Goal: Task Accomplishment & Management: Complete application form

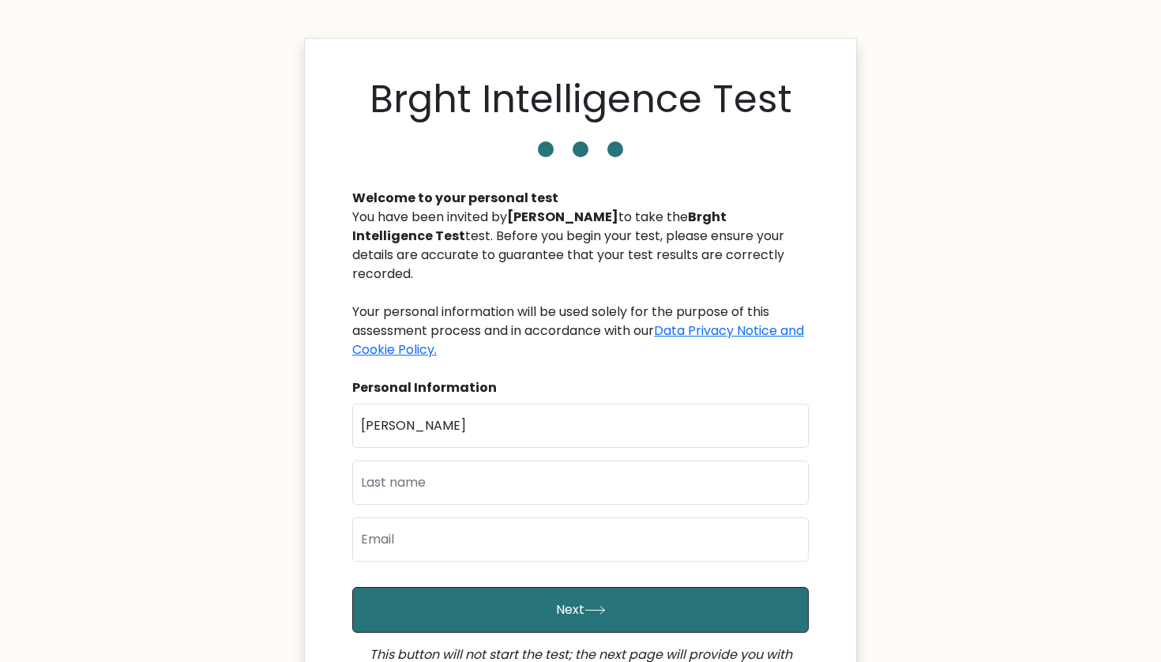
type input "[PERSON_NAME]"
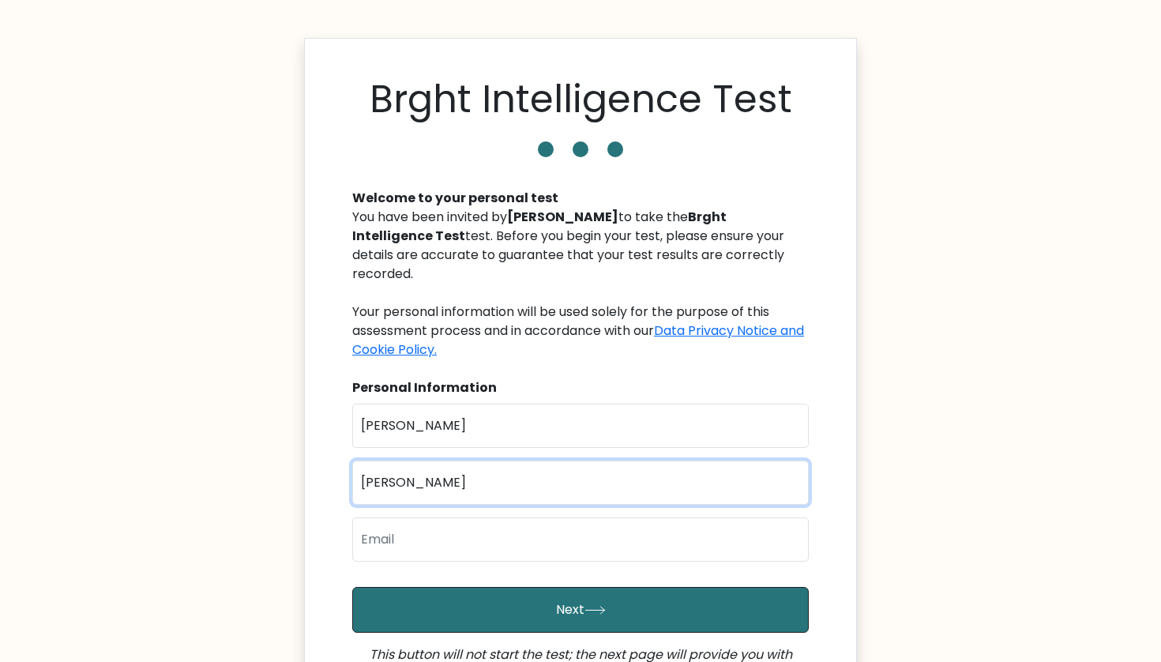
type input "Sakib"
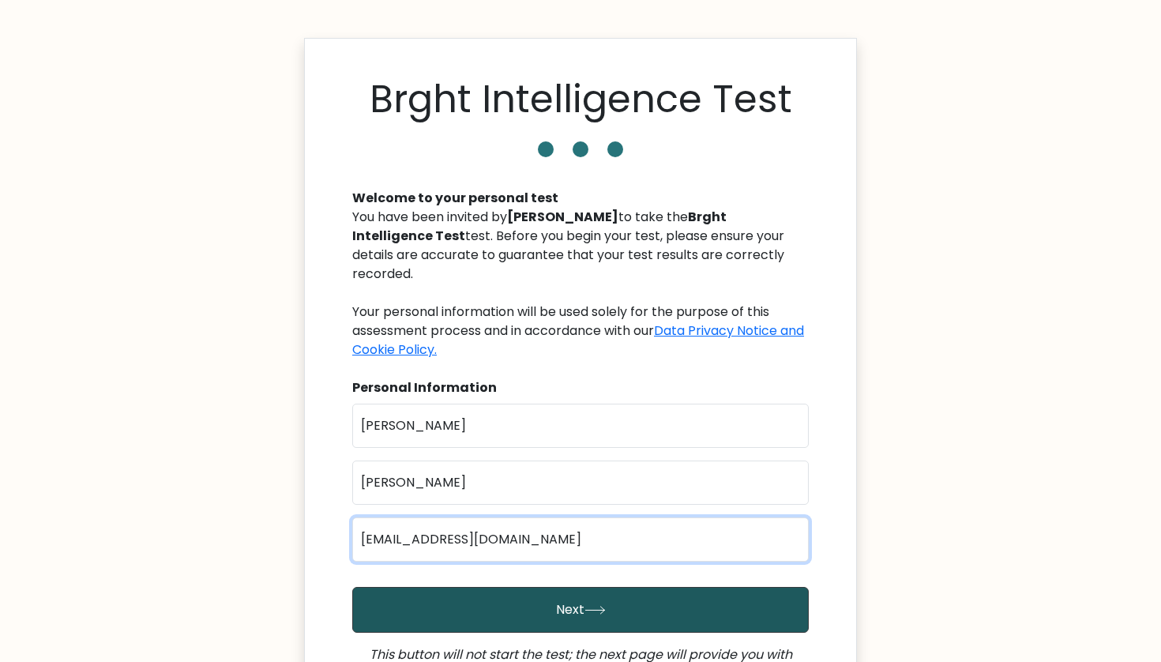
type input "aimansakib321@gmail.com"
click at [594, 606] on icon "submit" at bounding box center [594, 610] width 21 height 9
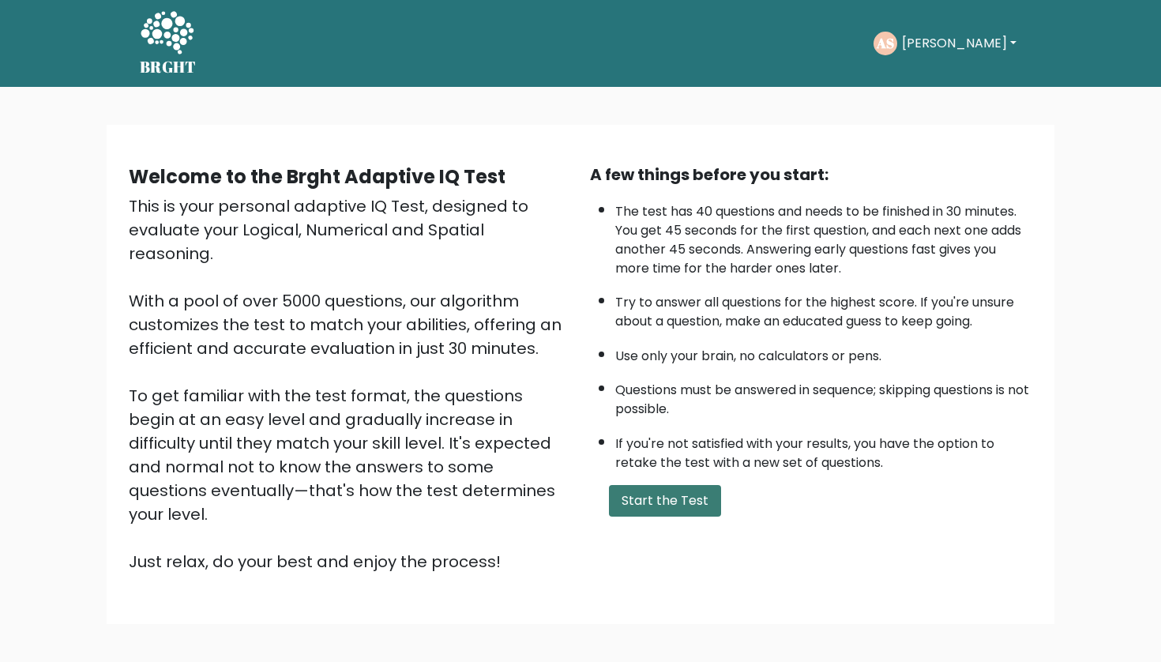
click at [677, 516] on button "Start the Test" at bounding box center [665, 501] width 112 height 32
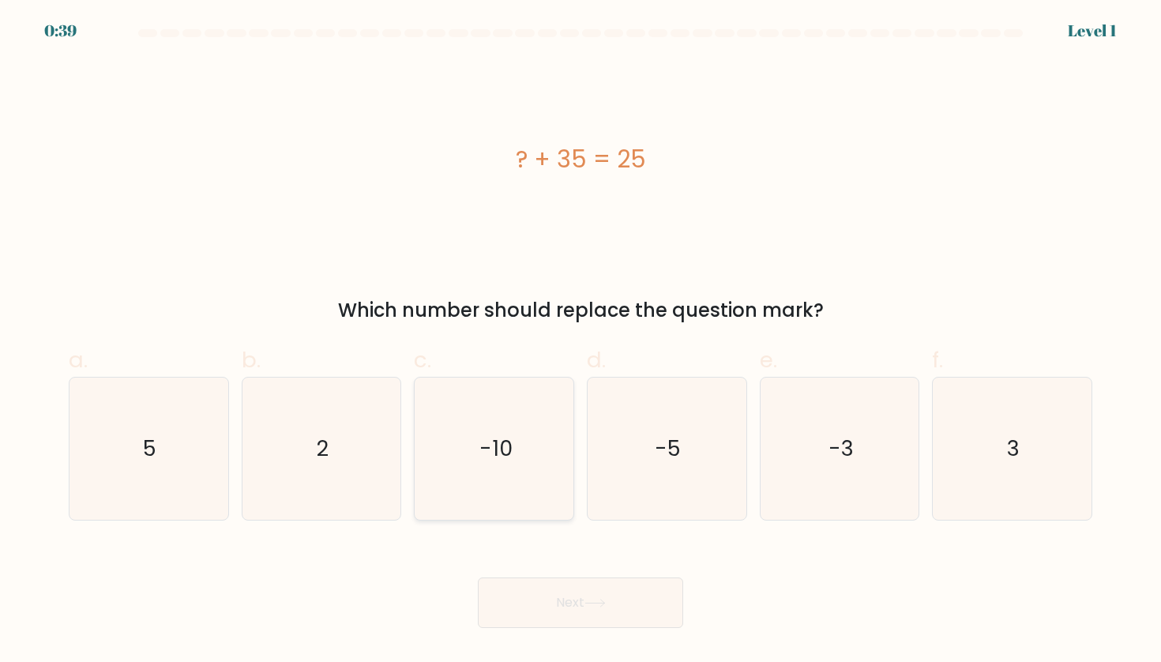
click at [533, 471] on icon "-10" at bounding box center [494, 448] width 142 height 142
click at [580, 341] on input "c. -10" at bounding box center [580, 336] width 1 height 10
radio input "true"
click at [584, 607] on button "Next" at bounding box center [580, 602] width 205 height 51
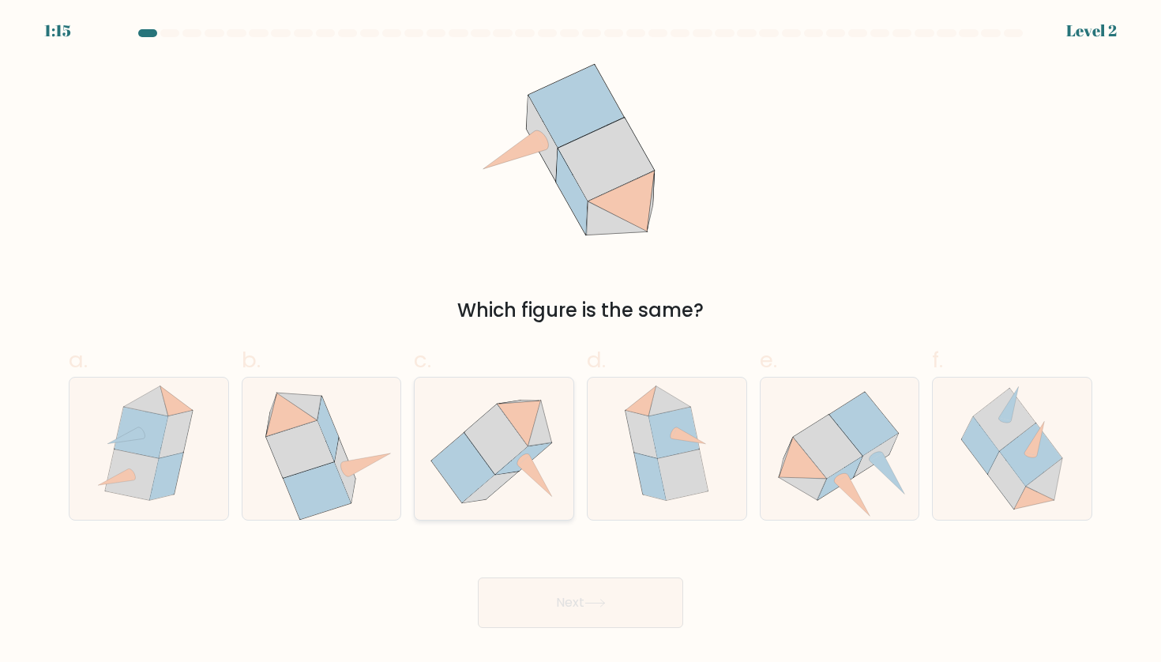
click at [520, 414] on icon at bounding box center [518, 423] width 43 height 46
click at [580, 341] on input "c." at bounding box center [580, 336] width 1 height 10
radio input "true"
click at [561, 605] on button "Next" at bounding box center [580, 602] width 205 height 51
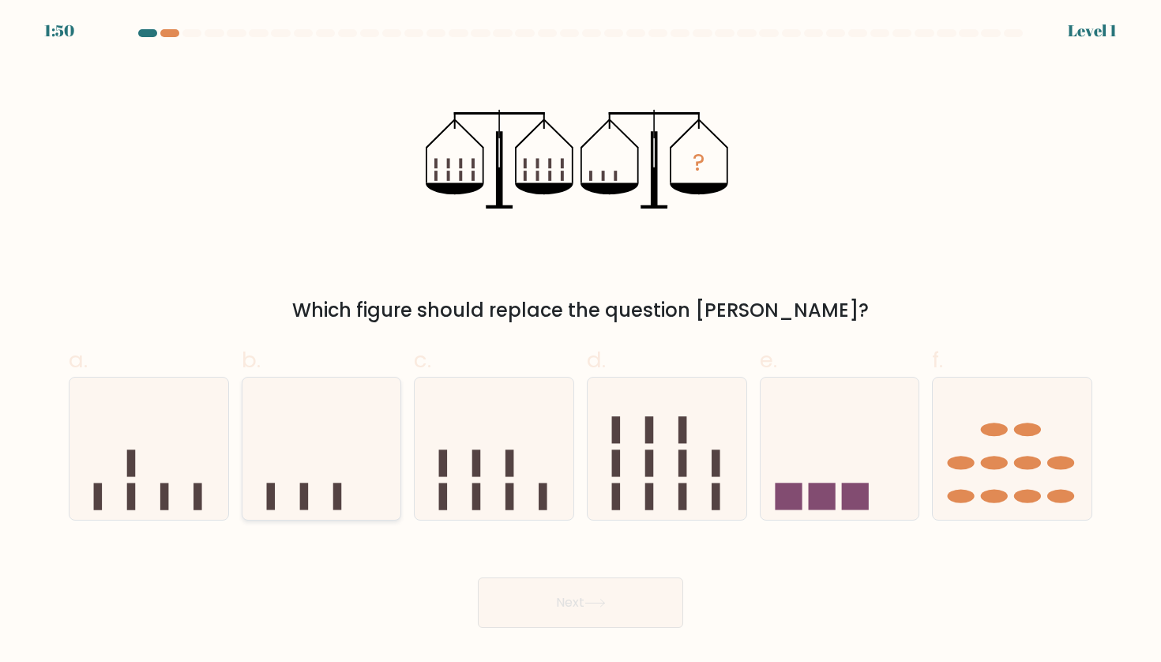
click at [349, 475] on icon at bounding box center [321, 448] width 159 height 131
click at [580, 341] on input "b." at bounding box center [580, 336] width 1 height 10
radio input "true"
click at [565, 590] on button "Next" at bounding box center [580, 602] width 205 height 51
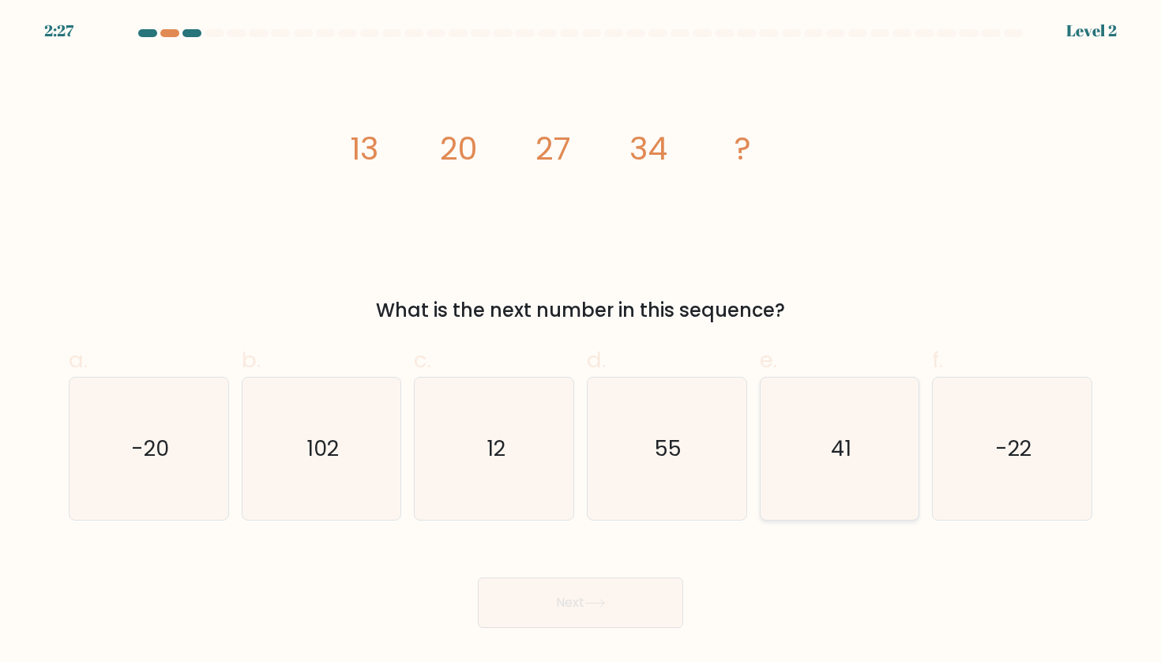
click at [814, 413] on icon "41" at bounding box center [839, 448] width 142 height 142
click at [581, 341] on input "e. 41" at bounding box center [580, 336] width 1 height 10
radio input "true"
click at [519, 622] on button "Next" at bounding box center [580, 602] width 205 height 51
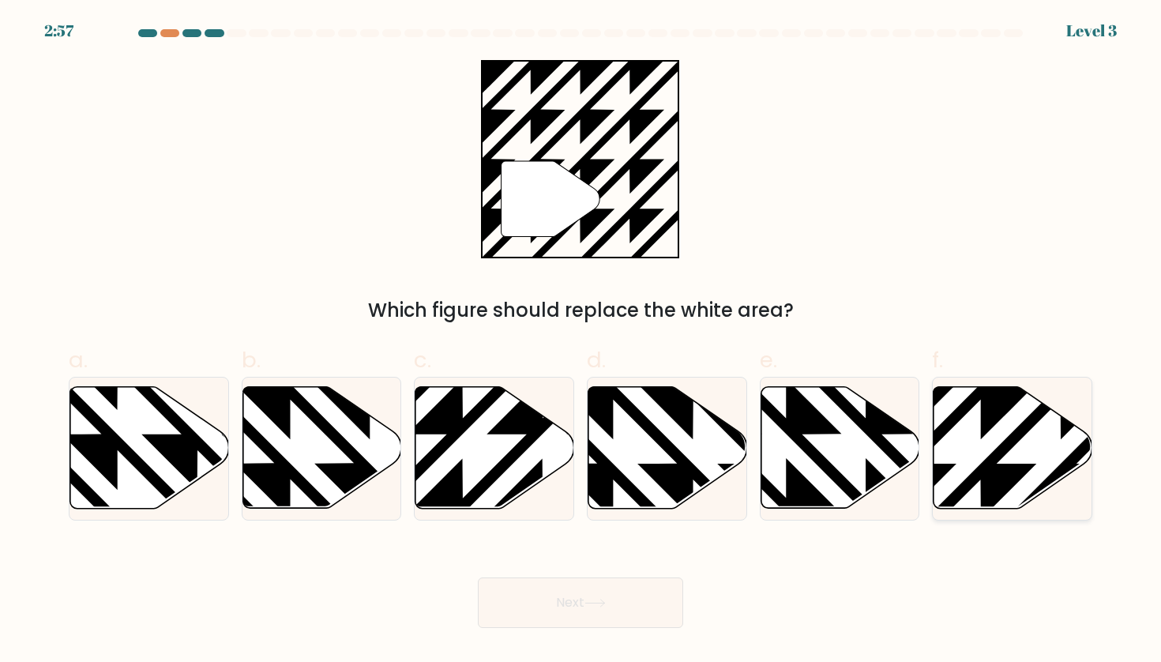
click at [1057, 479] on icon at bounding box center [1061, 384] width 320 height 320
click at [581, 341] on input "f." at bounding box center [580, 336] width 1 height 10
radio input "true"
click at [552, 594] on button "Next" at bounding box center [580, 602] width 205 height 51
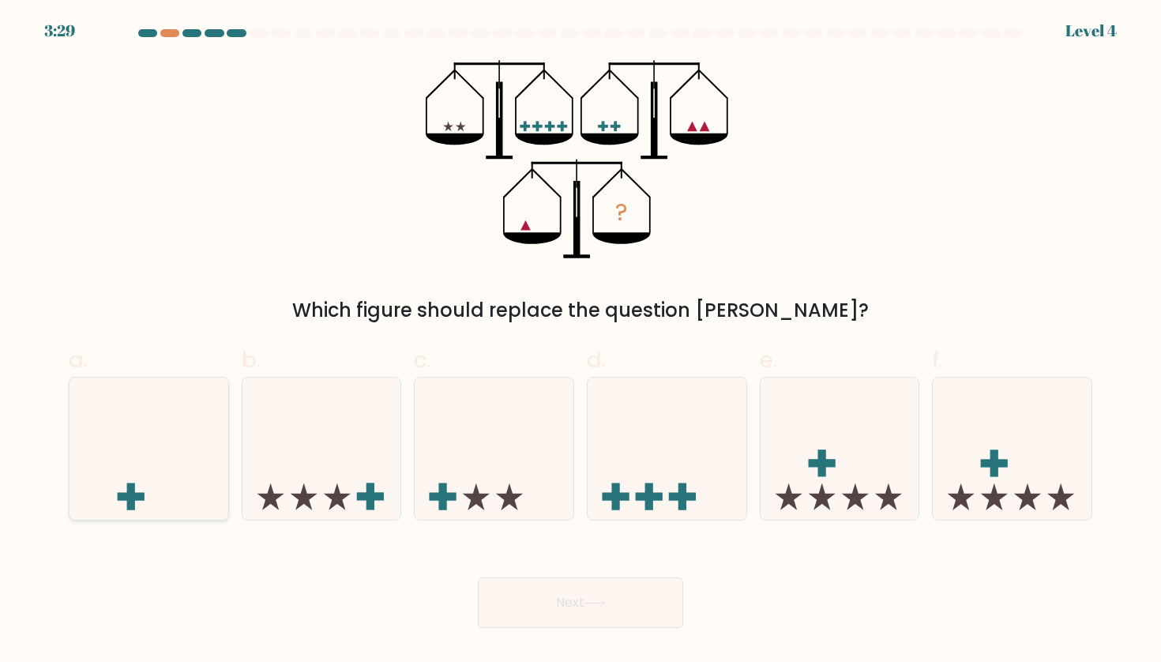
click at [140, 505] on icon at bounding box center [148, 448] width 159 height 131
click at [580, 341] on input "a." at bounding box center [580, 336] width 1 height 10
radio input "true"
click at [620, 603] on button "Next" at bounding box center [580, 602] width 205 height 51
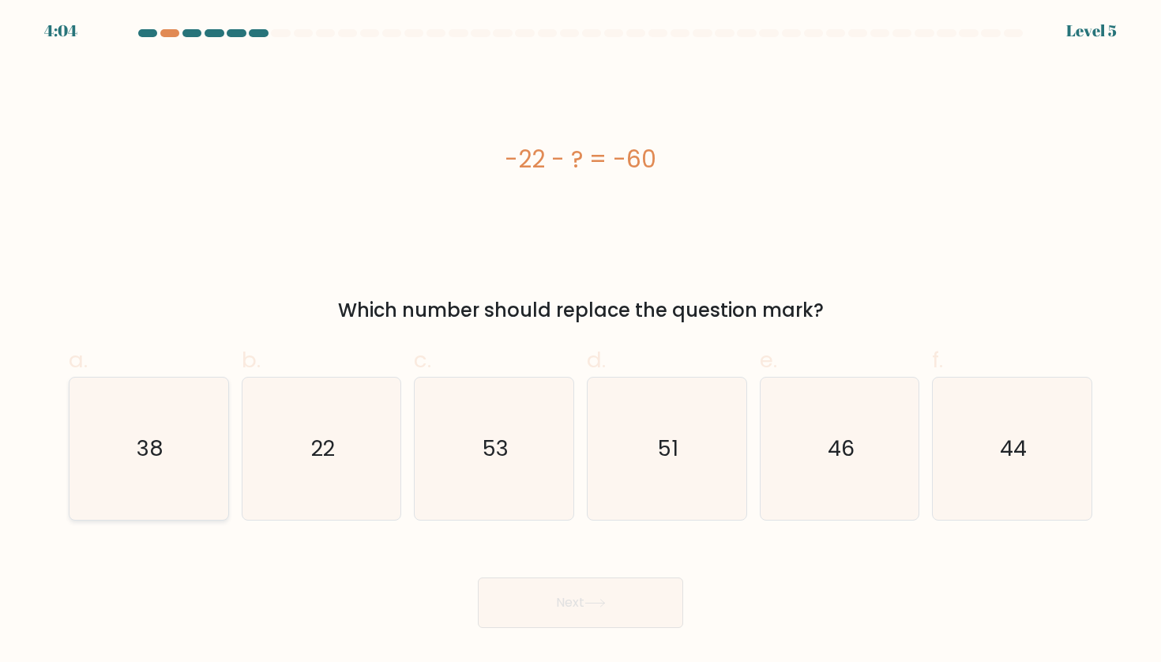
click at [132, 447] on icon "38" at bounding box center [148, 448] width 142 height 142
click at [580, 341] on input "a. 38" at bounding box center [580, 336] width 1 height 10
radio input "true"
click at [523, 605] on button "Next" at bounding box center [580, 602] width 205 height 51
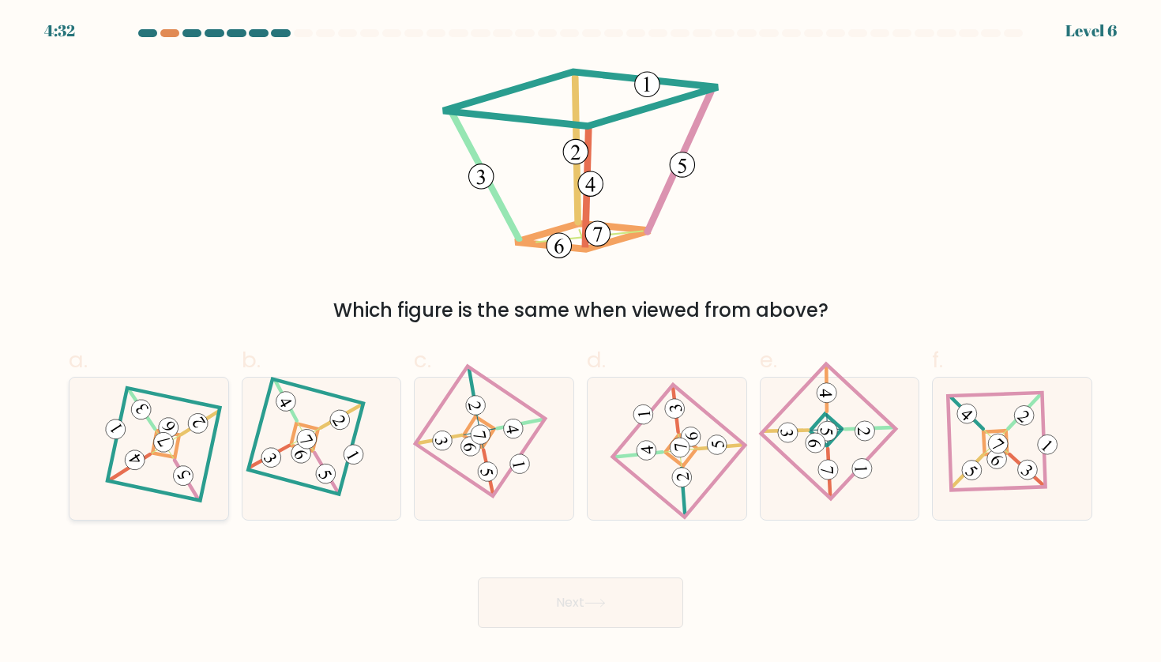
click at [178, 452] on icon at bounding box center [149, 449] width 99 height 114
click at [580, 341] on input "a." at bounding box center [580, 336] width 1 height 10
radio input "true"
click at [524, 584] on button "Next" at bounding box center [580, 602] width 205 height 51
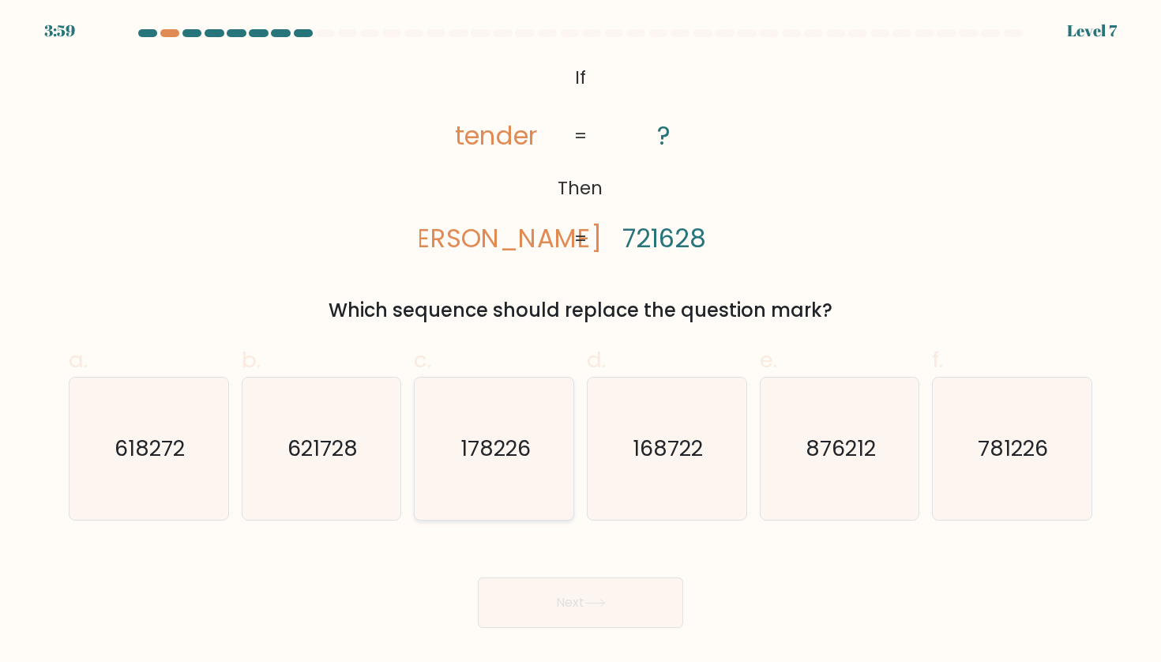
click at [489, 481] on icon "178226" at bounding box center [494, 448] width 142 height 142
click at [580, 341] on input "c. 178226" at bounding box center [580, 336] width 1 height 10
radio input "true"
click at [558, 595] on button "Next" at bounding box center [580, 602] width 205 height 51
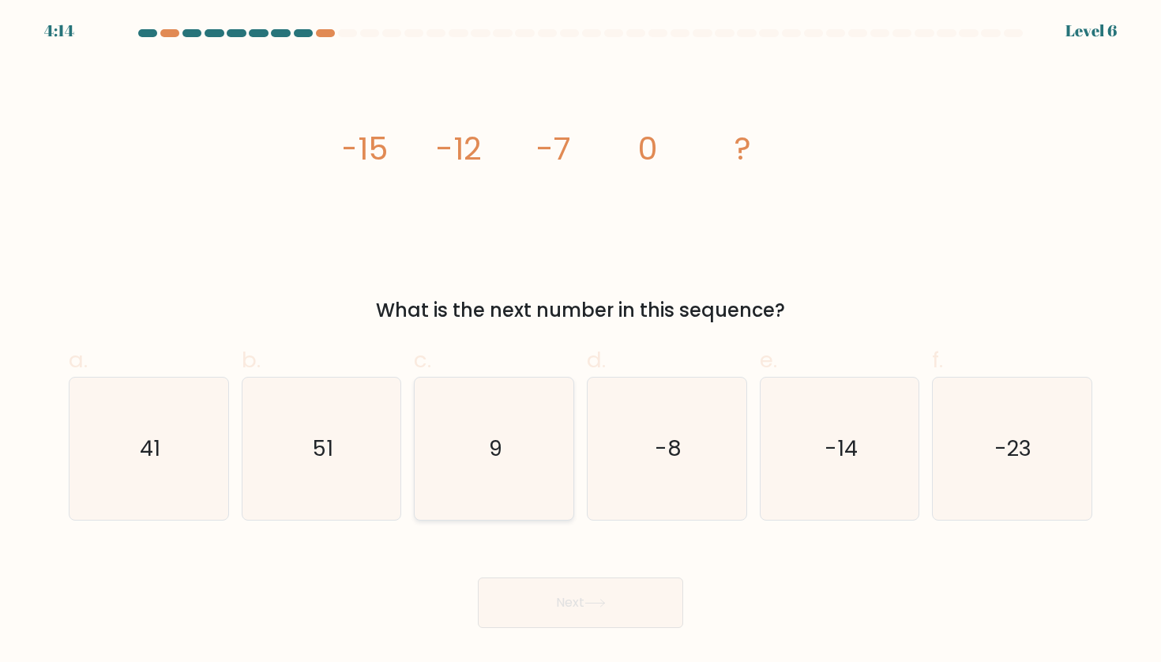
click at [491, 461] on text "9" at bounding box center [495, 448] width 13 height 29
click at [580, 341] on input "c. 9" at bounding box center [580, 336] width 1 height 10
radio input "true"
click at [561, 593] on button "Next" at bounding box center [580, 602] width 205 height 51
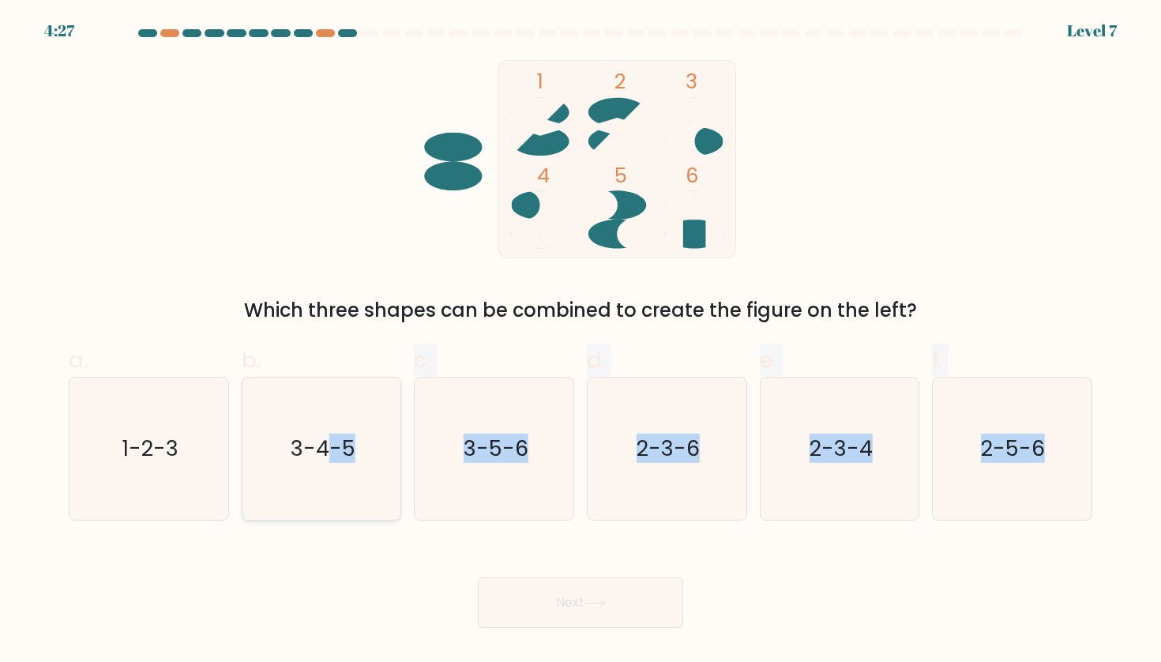
drag, startPoint x: 870, startPoint y: 570, endPoint x: 329, endPoint y: 441, distance: 556.3
click at [329, 441] on form at bounding box center [580, 328] width 1161 height 599
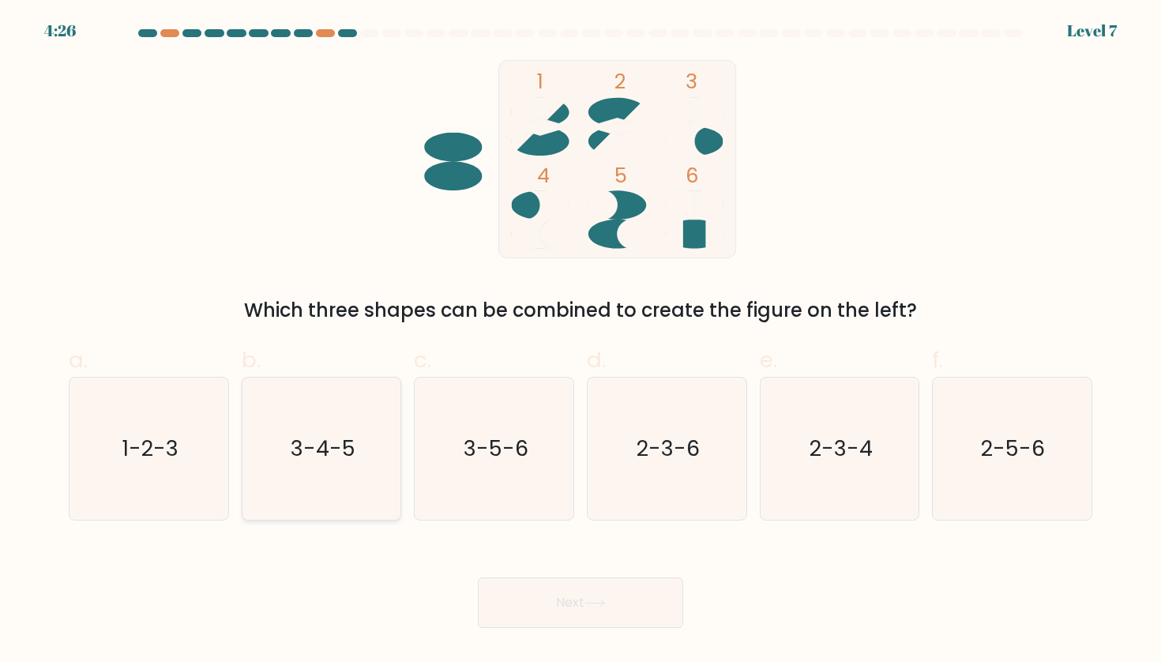
click at [393, 484] on icon "3-4-5" at bounding box center [321, 448] width 142 height 142
click at [580, 341] on input "b. 3-4-5" at bounding box center [580, 336] width 1 height 10
radio input "true"
click at [562, 618] on button "Next" at bounding box center [580, 602] width 205 height 51
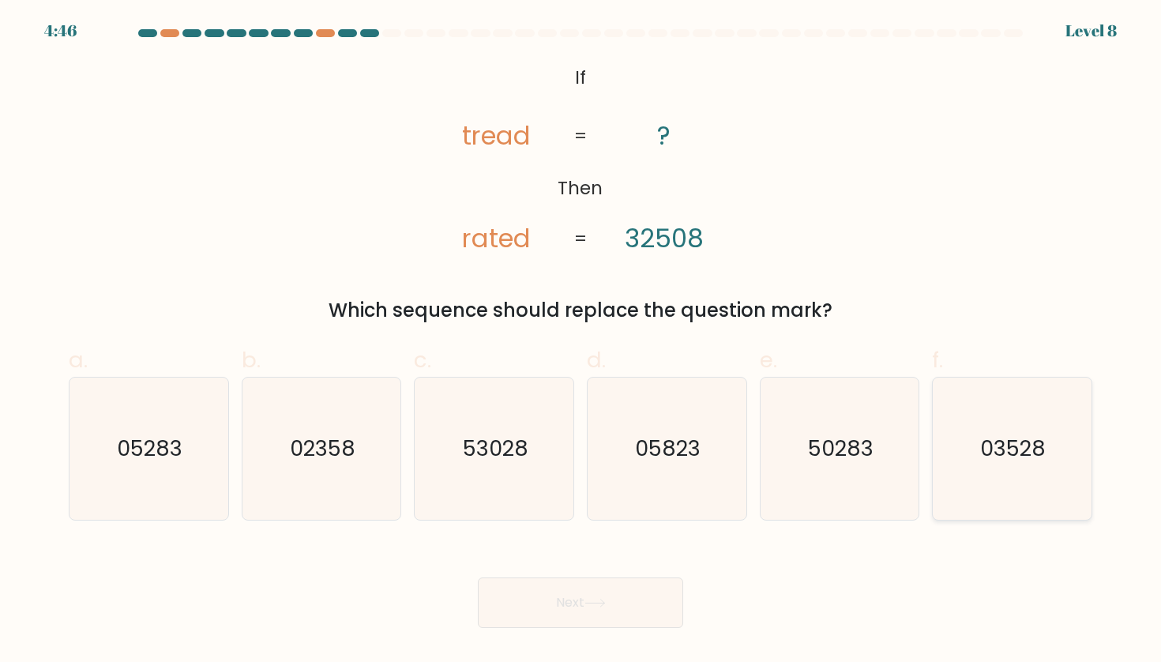
click at [1004, 458] on text "03528" at bounding box center [1014, 448] width 66 height 29
click at [581, 341] on input "f. 03528" at bounding box center [580, 336] width 1 height 10
radio input "true"
click at [547, 601] on button "Next" at bounding box center [580, 602] width 205 height 51
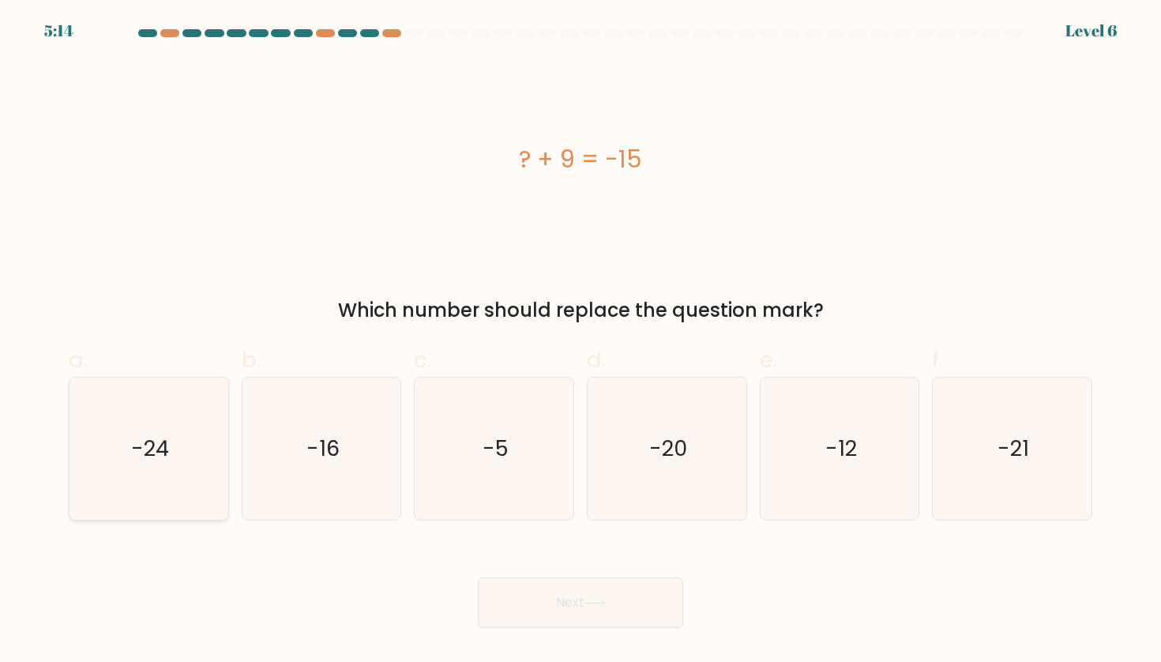
click at [158, 453] on text "-24" at bounding box center [150, 448] width 38 height 29
click at [580, 341] on input "a. -24" at bounding box center [580, 336] width 1 height 10
radio input "true"
click at [620, 602] on button "Next" at bounding box center [580, 602] width 205 height 51
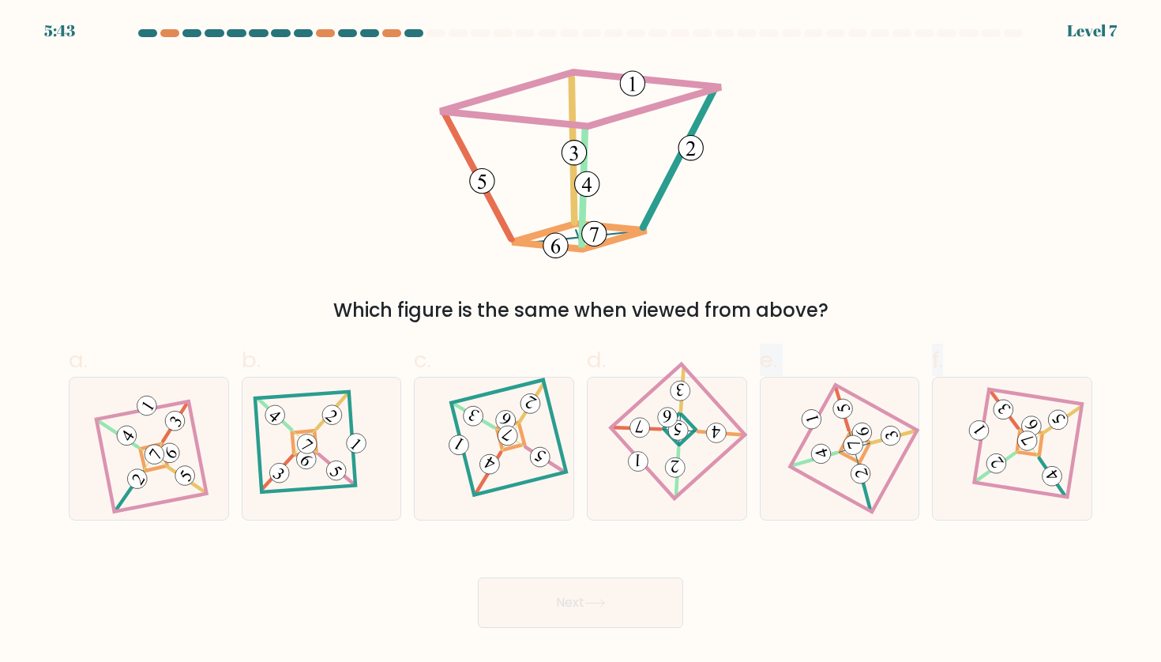
drag, startPoint x: 687, startPoint y: 449, endPoint x: 858, endPoint y: 570, distance: 209.5
click at [858, 571] on form at bounding box center [580, 328] width 1161 height 599
click at [843, 454] on 278 at bounding box center [855, 447] width 32 height 32
click at [581, 341] on input "e." at bounding box center [580, 336] width 1 height 10
radio input "true"
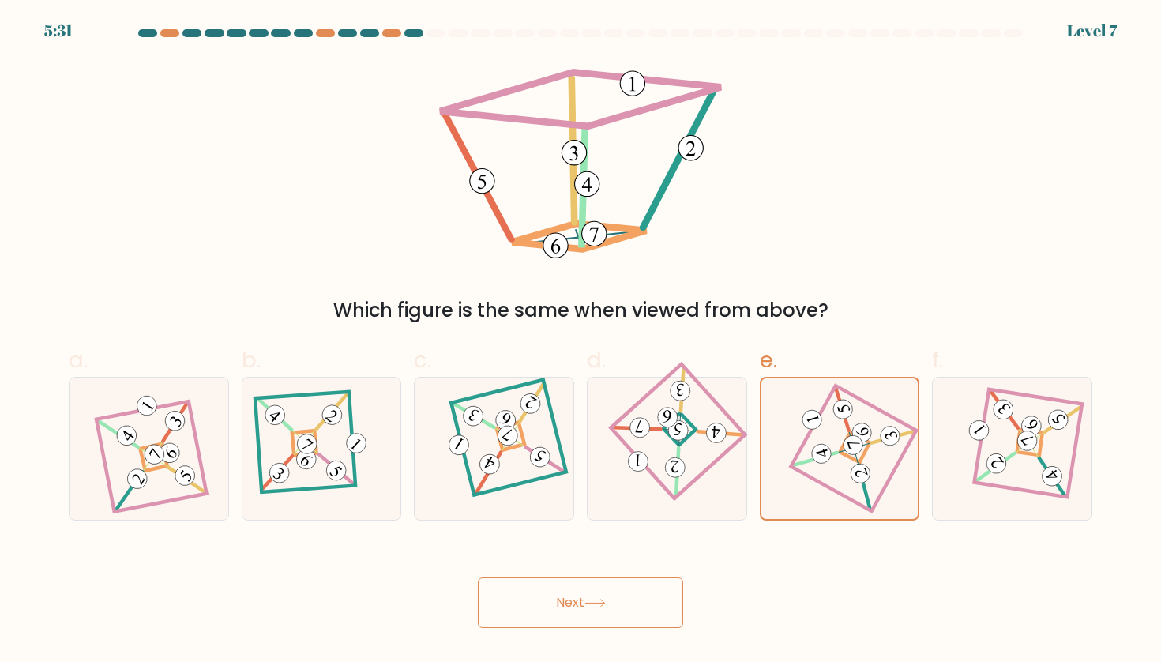
click at [532, 597] on button "Next" at bounding box center [580, 602] width 205 height 51
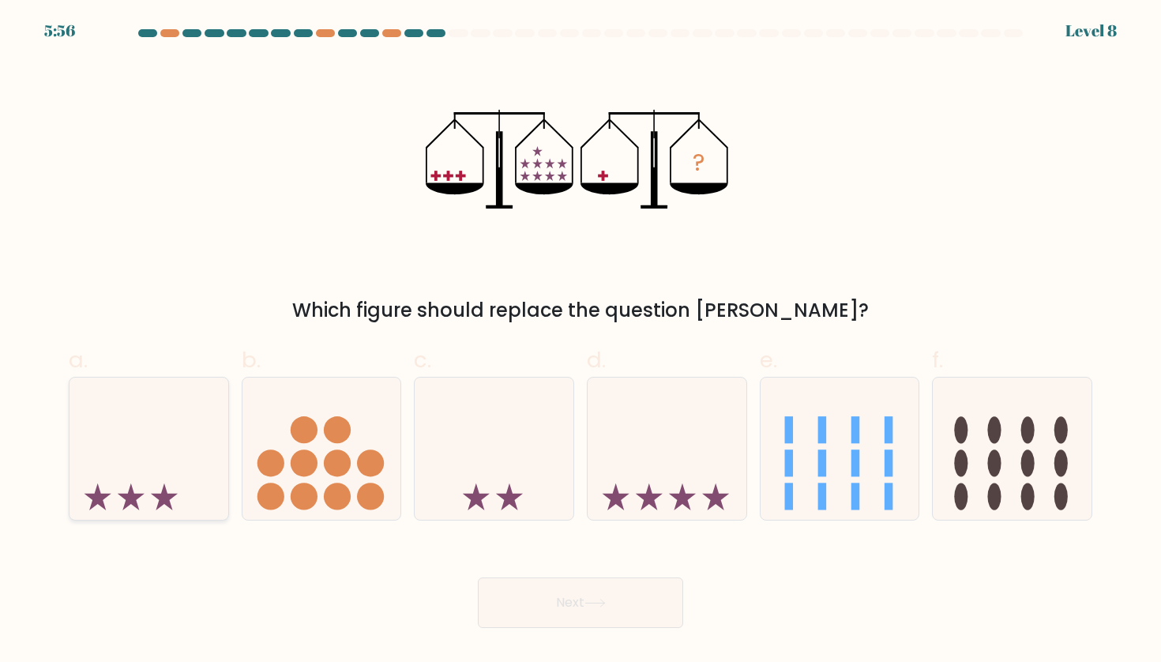
click at [182, 515] on div at bounding box center [149, 449] width 160 height 144
click at [580, 341] on input "a." at bounding box center [580, 336] width 1 height 10
radio input "true"
click at [606, 622] on button "Next" at bounding box center [580, 602] width 205 height 51
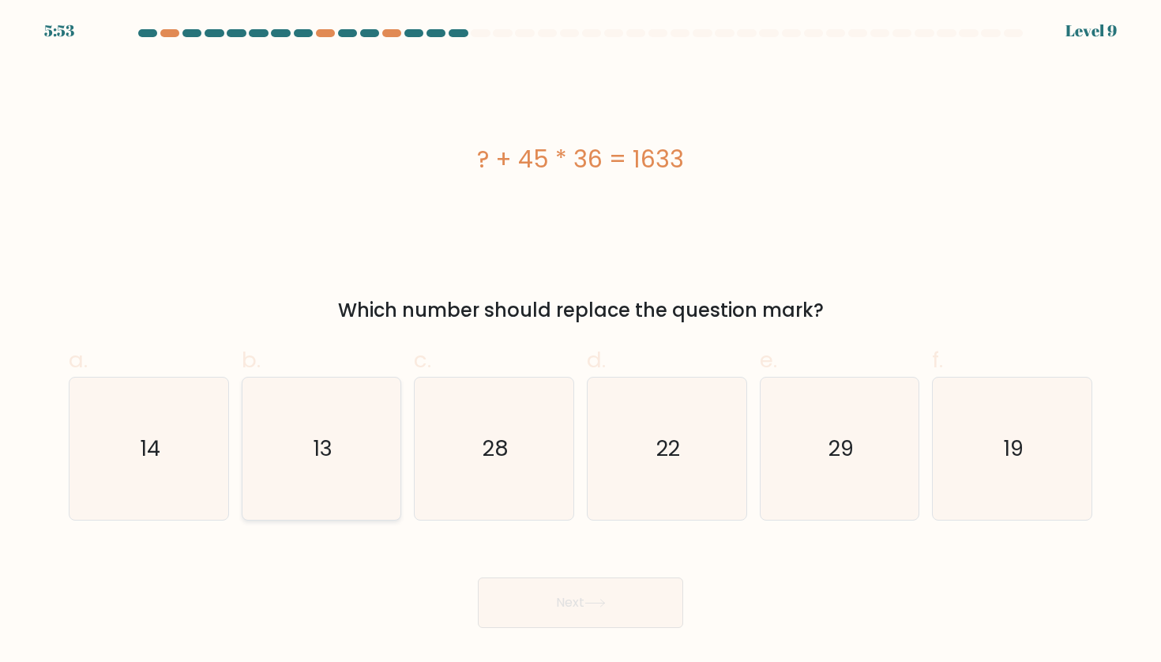
click at [304, 505] on icon "13" at bounding box center [321, 448] width 142 height 142
click at [580, 341] on input "b. 13" at bounding box center [580, 336] width 1 height 10
radio input "true"
click at [587, 600] on button "Next" at bounding box center [580, 602] width 205 height 51
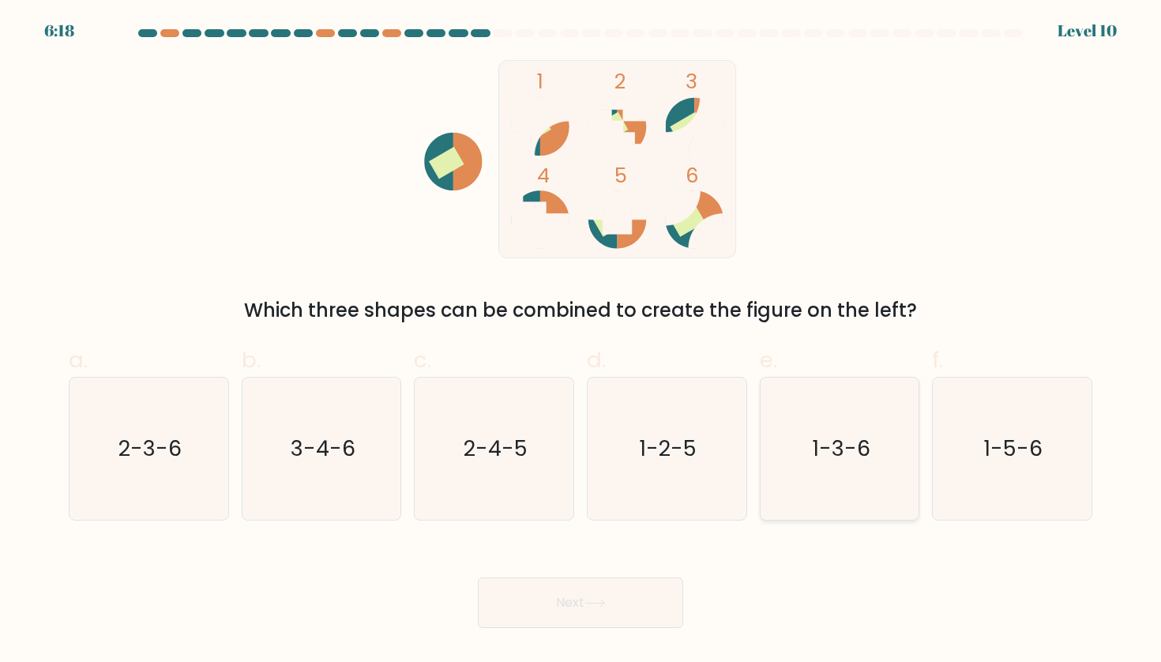
click at [845, 498] on icon "1-3-6" at bounding box center [839, 448] width 142 height 142
click at [581, 341] on input "e. 1-3-6" at bounding box center [580, 336] width 1 height 10
radio input "true"
click at [622, 606] on button "Next" at bounding box center [580, 602] width 205 height 51
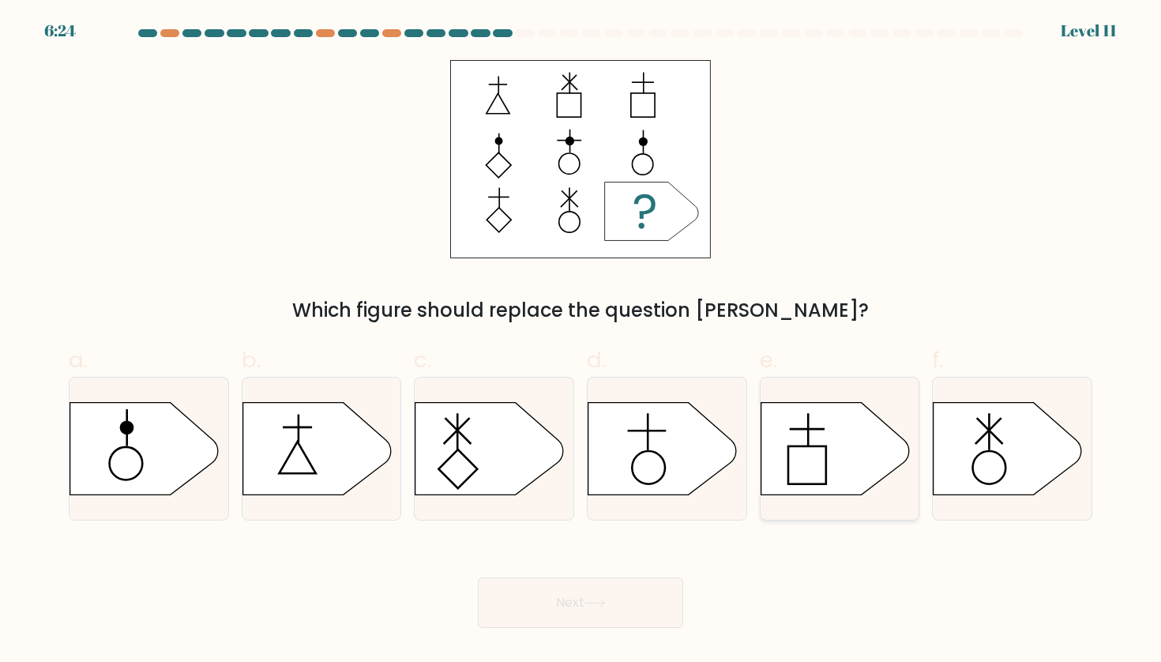
click at [826, 472] on rect at bounding box center [807, 465] width 38 height 38
click at [581, 341] on input "e." at bounding box center [580, 336] width 1 height 10
radio input "true"
click at [604, 613] on button "Next" at bounding box center [580, 602] width 205 height 51
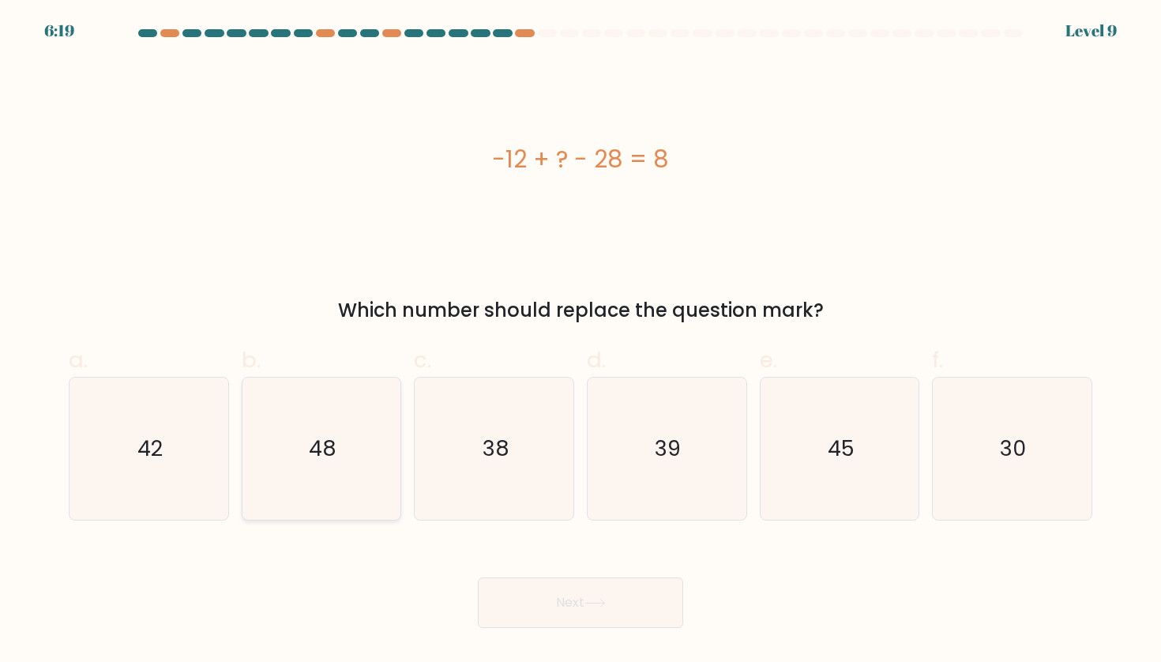
click at [344, 457] on icon "48" at bounding box center [321, 448] width 142 height 142
click at [580, 341] on input "b. 48" at bounding box center [580, 336] width 1 height 10
radio input "true"
click at [593, 586] on button "Next" at bounding box center [580, 602] width 205 height 51
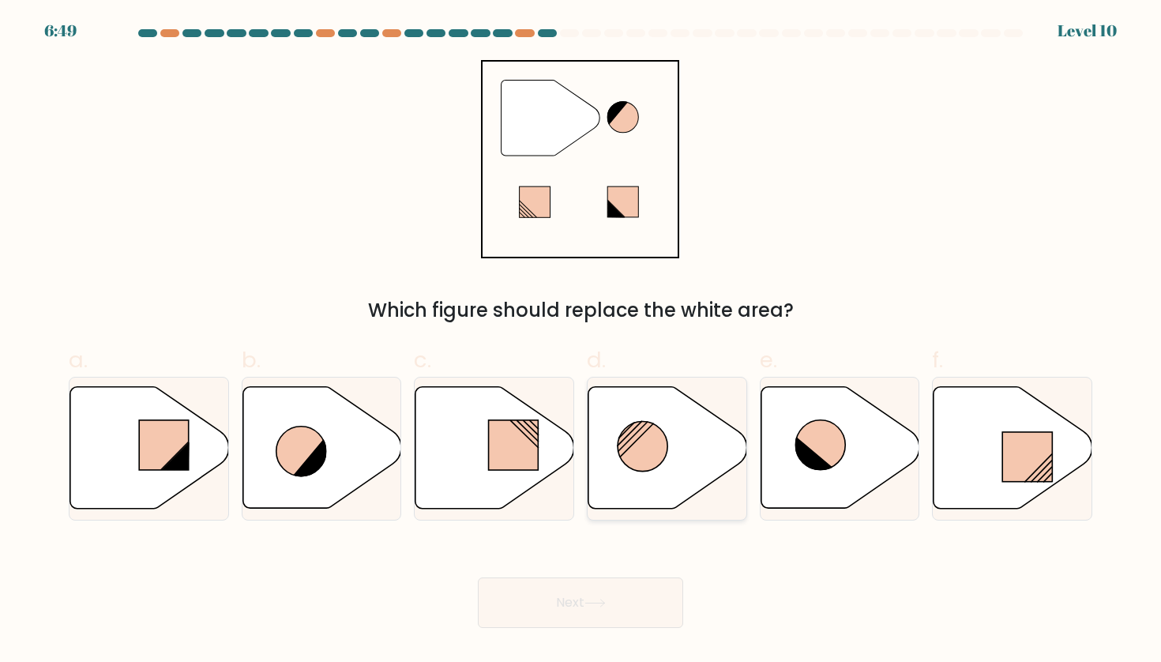
click at [626, 435] on circle at bounding box center [643, 447] width 50 height 50
click at [581, 341] on input "d." at bounding box center [580, 336] width 1 height 10
radio input "true"
click at [587, 602] on button "Next" at bounding box center [580, 602] width 205 height 51
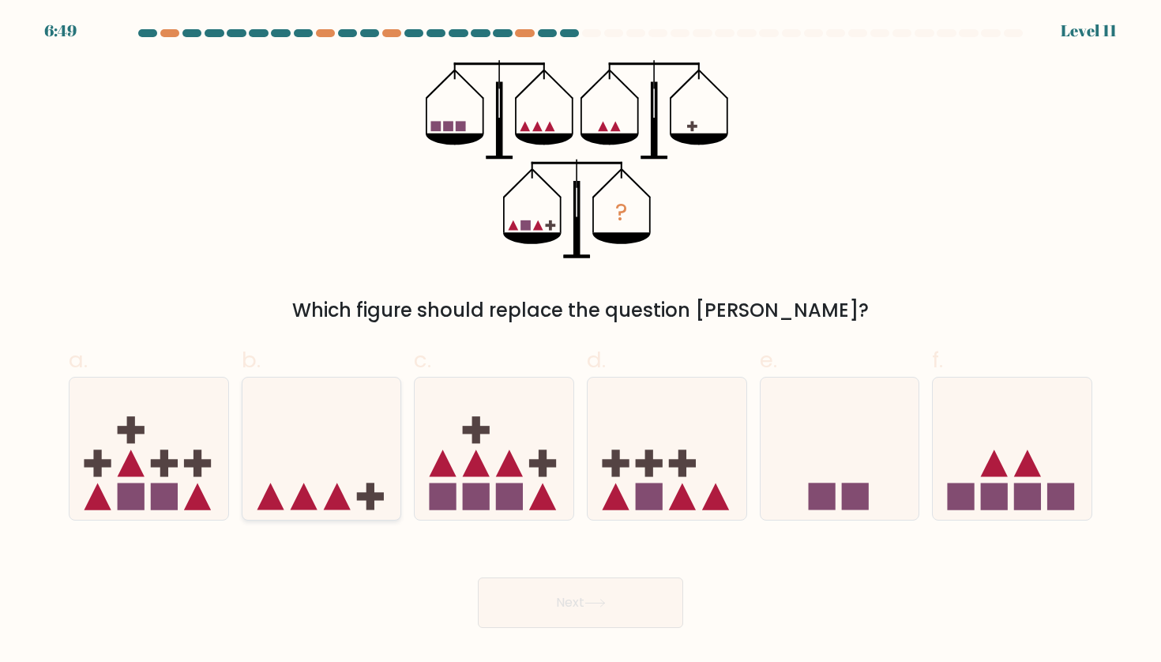
click at [348, 496] on icon at bounding box center [321, 448] width 159 height 131
click at [580, 341] on input "b." at bounding box center [580, 336] width 1 height 10
radio input "true"
click at [542, 616] on button "Next" at bounding box center [580, 602] width 205 height 51
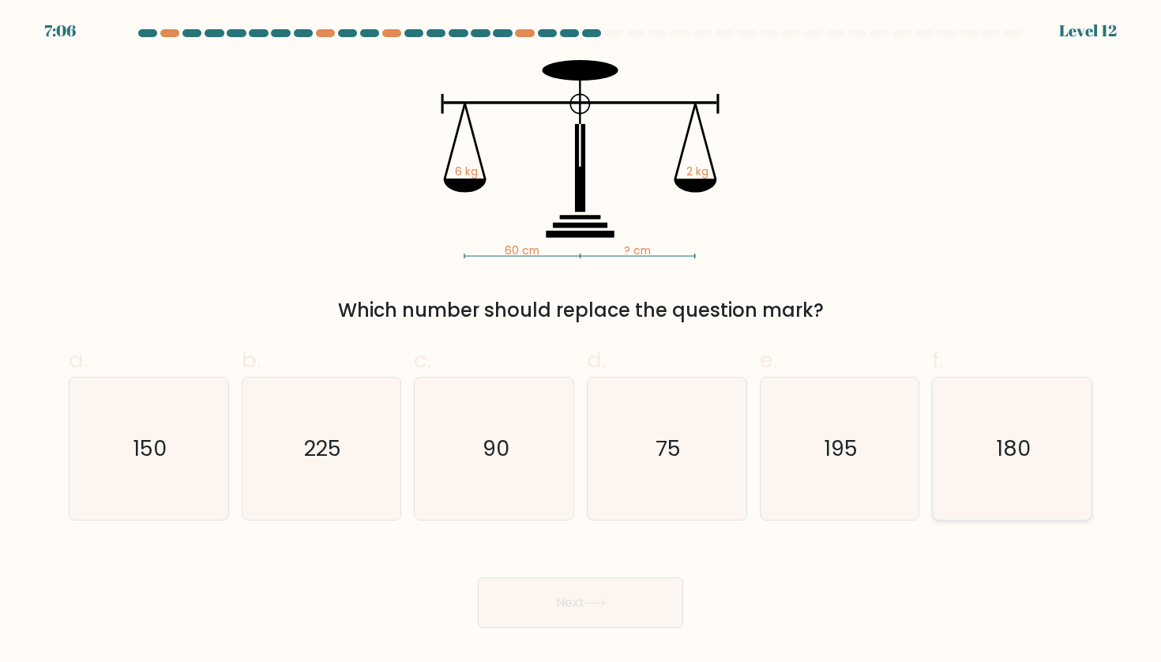
click at [982, 445] on icon "180" at bounding box center [1012, 448] width 142 height 142
click at [581, 341] on input "f. 180" at bounding box center [580, 336] width 1 height 10
radio input "true"
click at [667, 612] on button "Next" at bounding box center [580, 602] width 205 height 51
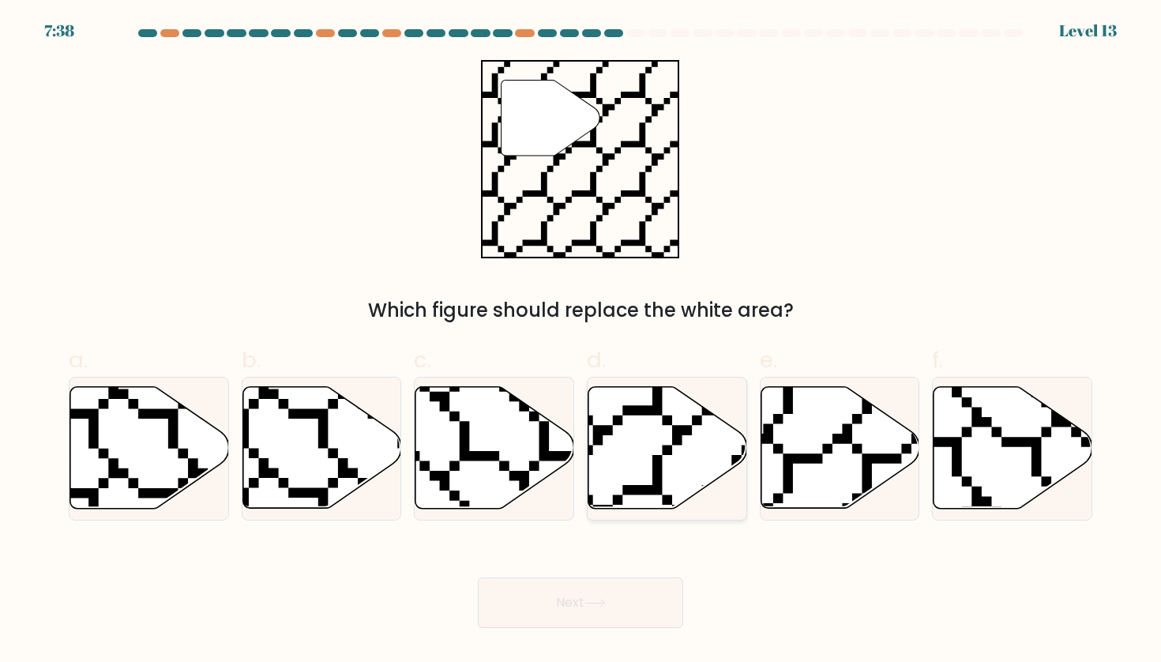
click at [696, 438] on icon at bounding box center [667, 448] width 159 height 122
click at [581, 341] on input "d." at bounding box center [580, 336] width 1 height 10
radio input "true"
click at [652, 614] on button "Next" at bounding box center [580, 602] width 205 height 51
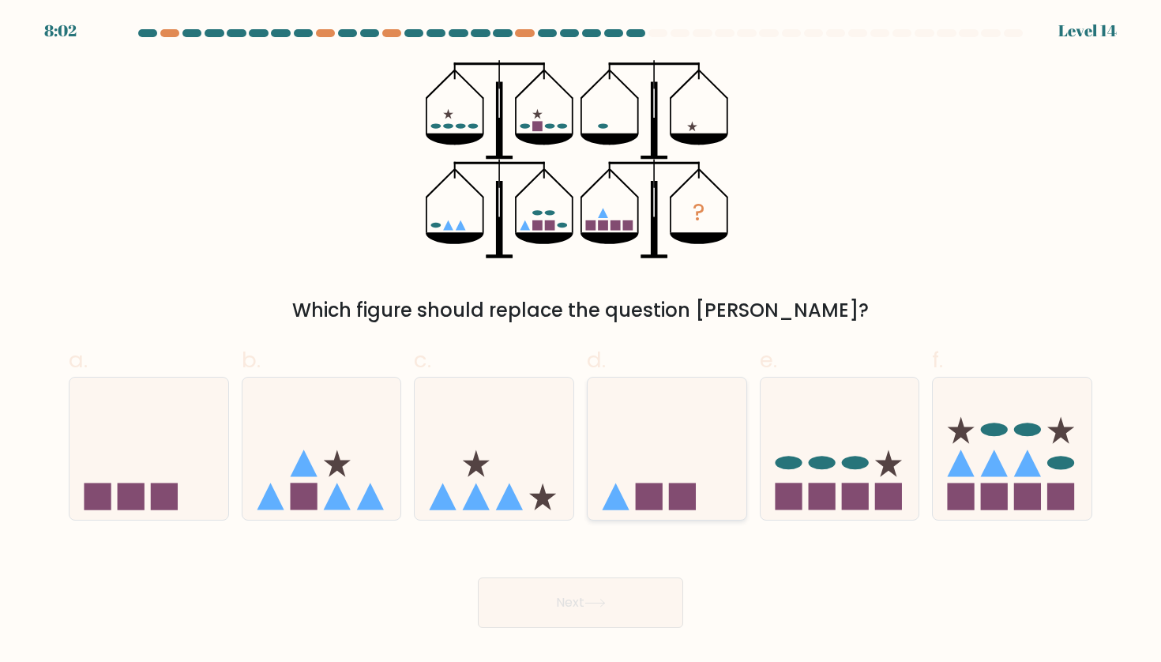
click at [648, 459] on icon at bounding box center [667, 448] width 159 height 131
click at [581, 341] on input "d." at bounding box center [580, 336] width 1 height 10
radio input "true"
click at [580, 625] on button "Next" at bounding box center [580, 602] width 205 height 51
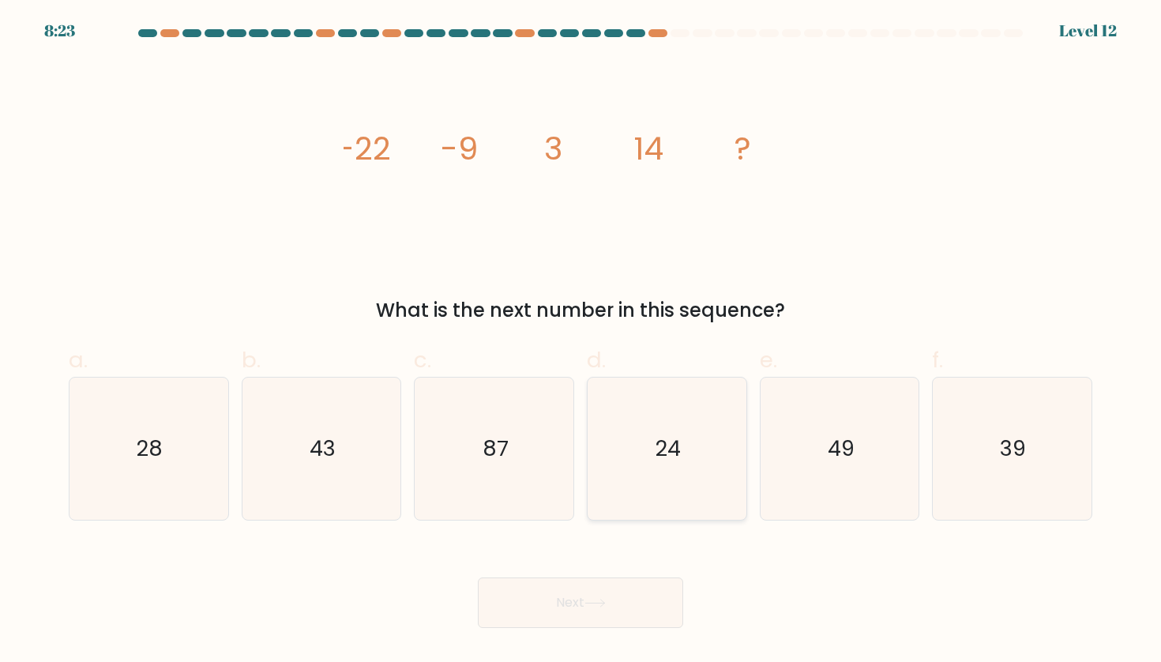
click at [679, 492] on icon "24" at bounding box center [666, 448] width 142 height 142
click at [581, 341] on input "d. 24" at bounding box center [580, 336] width 1 height 10
radio input "true"
click at [567, 649] on body "8:23 Level 12" at bounding box center [580, 331] width 1161 height 662
click at [584, 628] on body "8:22 Level 12" at bounding box center [580, 331] width 1161 height 662
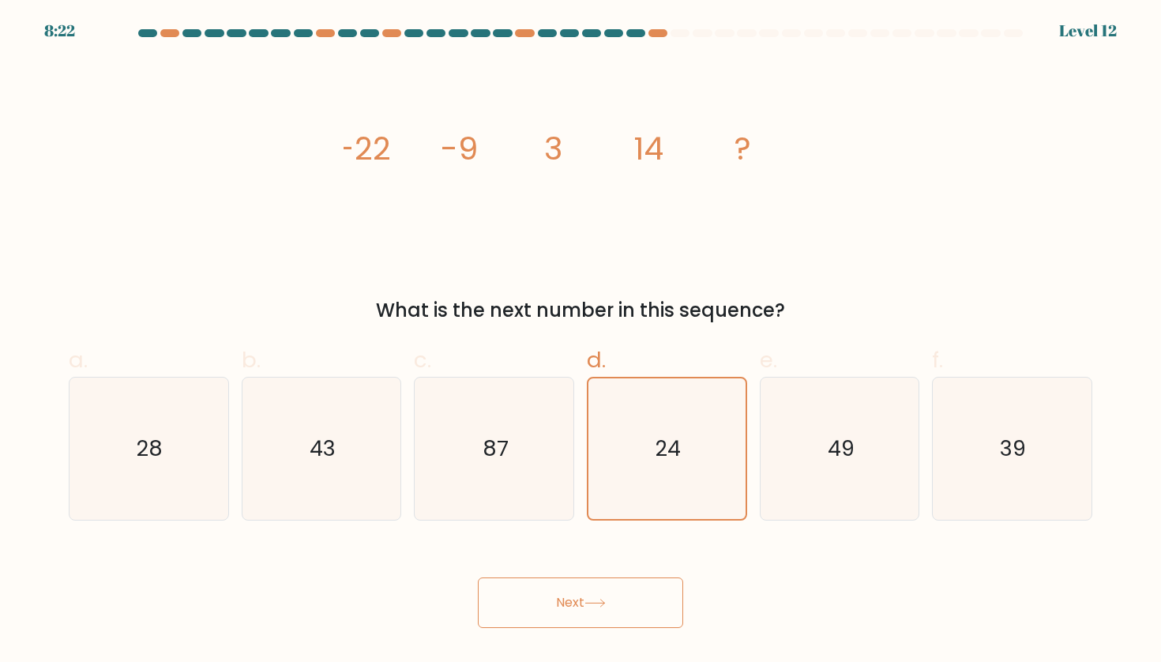
click at [587, 618] on button "Next" at bounding box center [580, 602] width 205 height 51
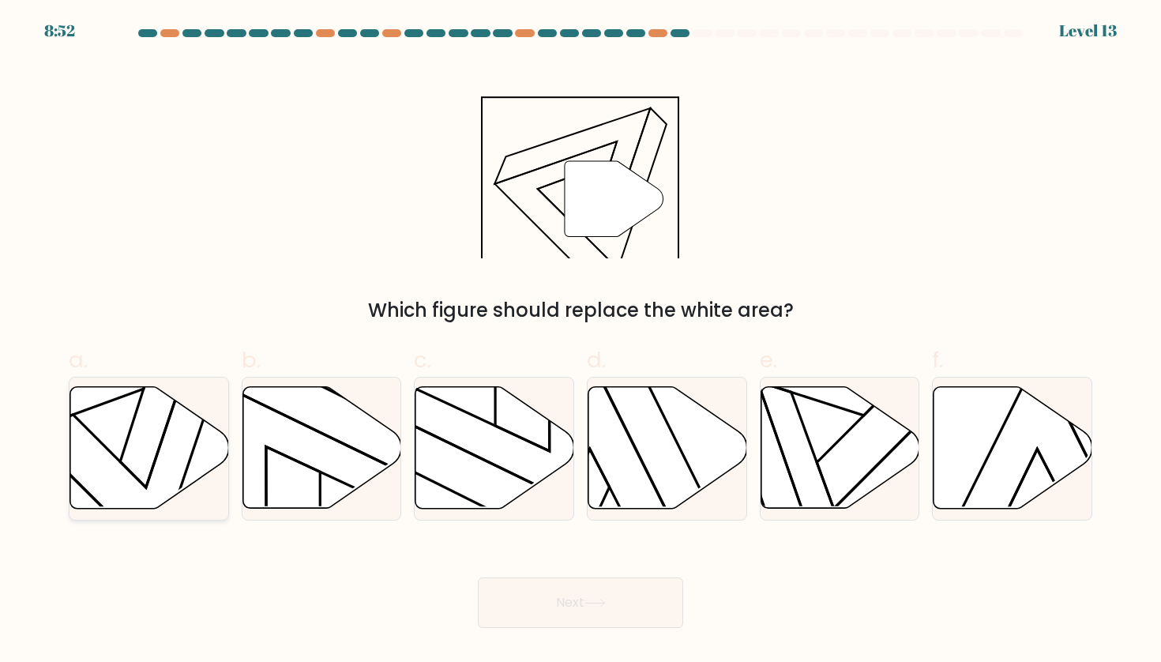
click at [177, 426] on icon at bounding box center [149, 448] width 159 height 122
click at [580, 341] on input "a." at bounding box center [580, 336] width 1 height 10
radio input "true"
click at [633, 620] on button "Next" at bounding box center [580, 602] width 205 height 51
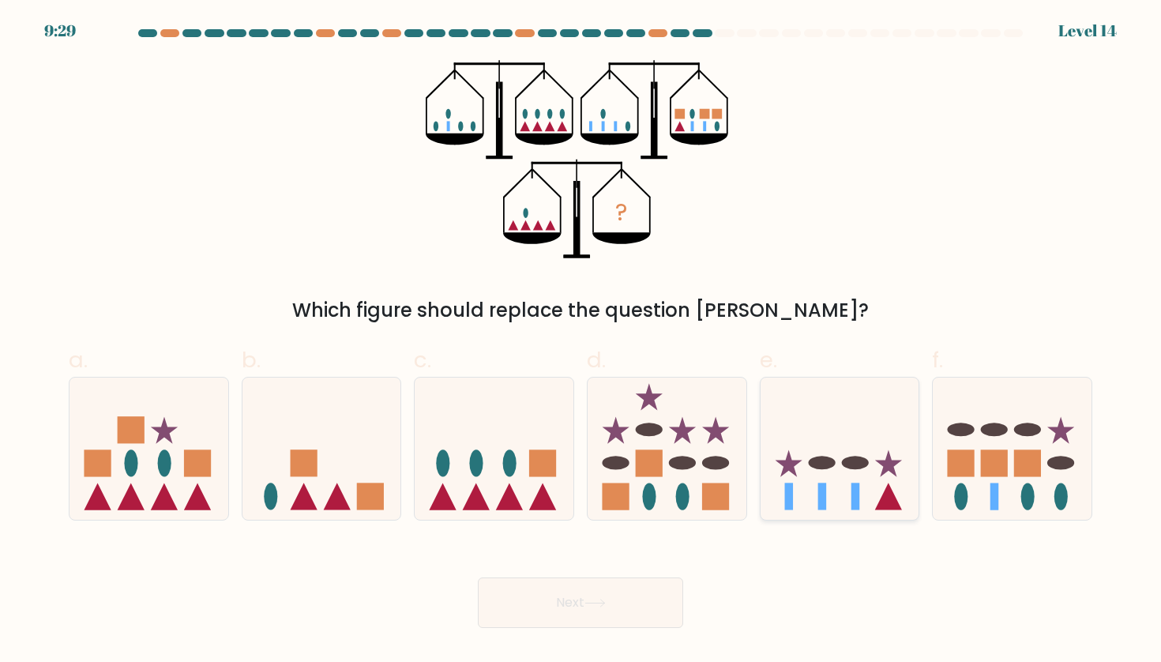
click at [851, 456] on icon at bounding box center [840, 448] width 159 height 131
click at [581, 341] on input "e." at bounding box center [580, 336] width 1 height 10
radio input "true"
click at [587, 620] on button "Next" at bounding box center [580, 602] width 205 height 51
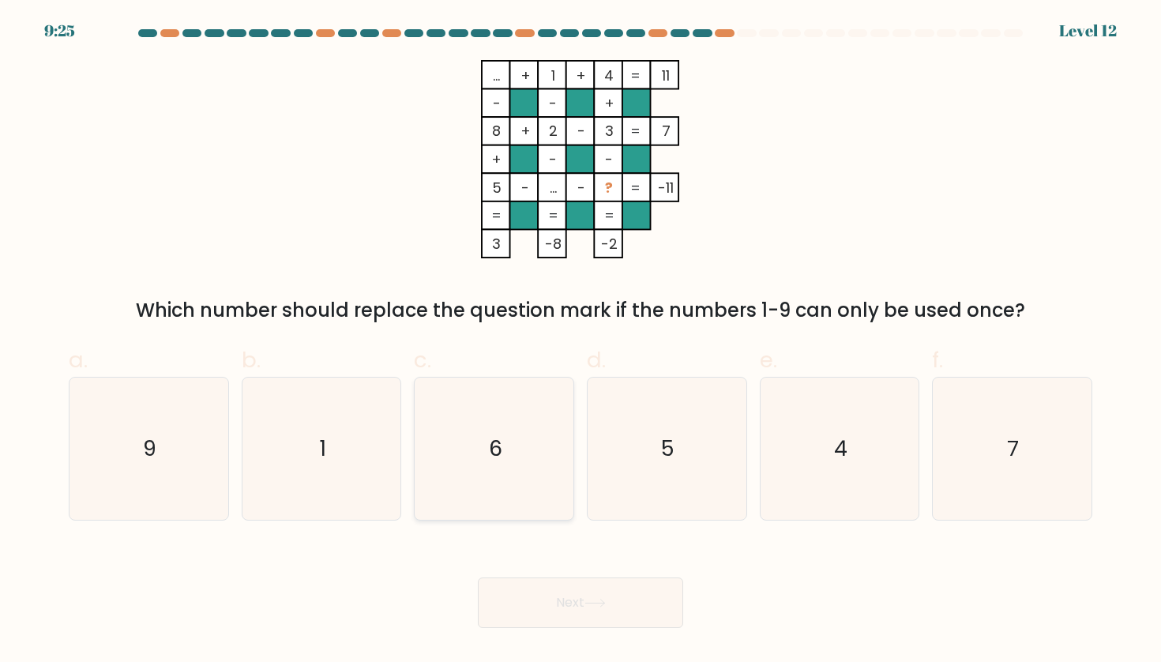
click at [543, 454] on icon "6" at bounding box center [494, 448] width 142 height 142
click at [580, 341] on input "c. 6" at bounding box center [580, 336] width 1 height 10
radio input "true"
click at [604, 600] on icon at bounding box center [594, 603] width 21 height 9
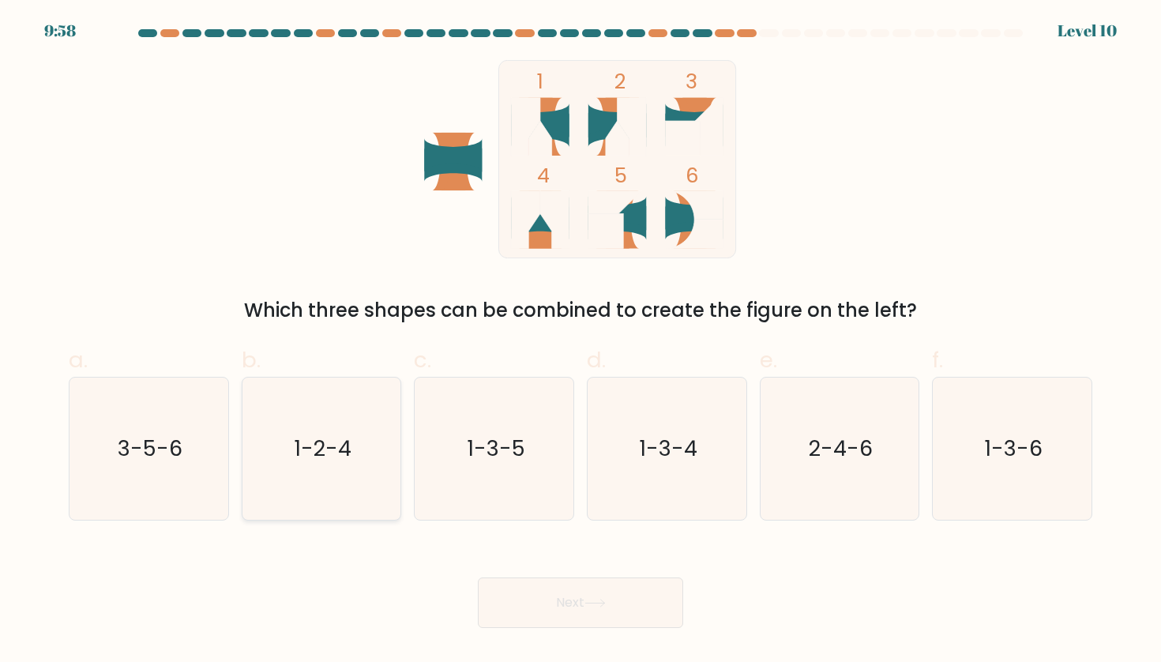
click at [313, 466] on icon "1-2-4" at bounding box center [321, 448] width 142 height 142
click at [580, 341] on input "b. 1-2-4" at bounding box center [580, 336] width 1 height 10
radio input "true"
click at [529, 600] on button "Next" at bounding box center [580, 602] width 205 height 51
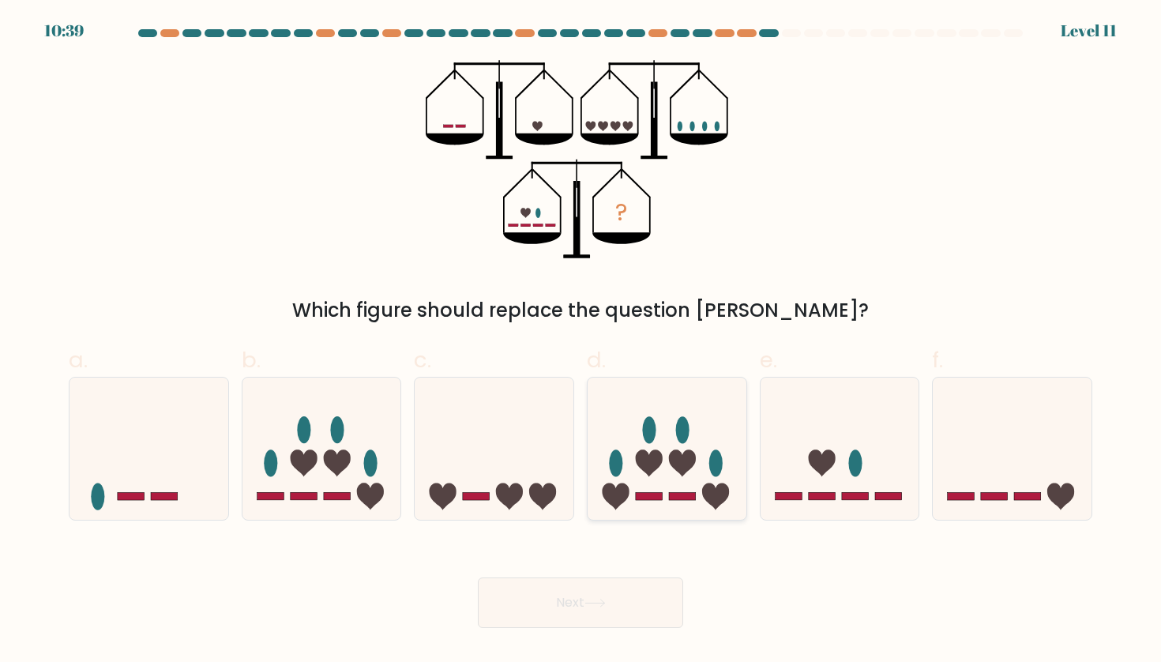
click at [678, 477] on icon at bounding box center [667, 448] width 159 height 131
click at [581, 341] on input "d." at bounding box center [580, 336] width 1 height 10
radio input "true"
click at [616, 604] on button "Next" at bounding box center [580, 602] width 205 height 51
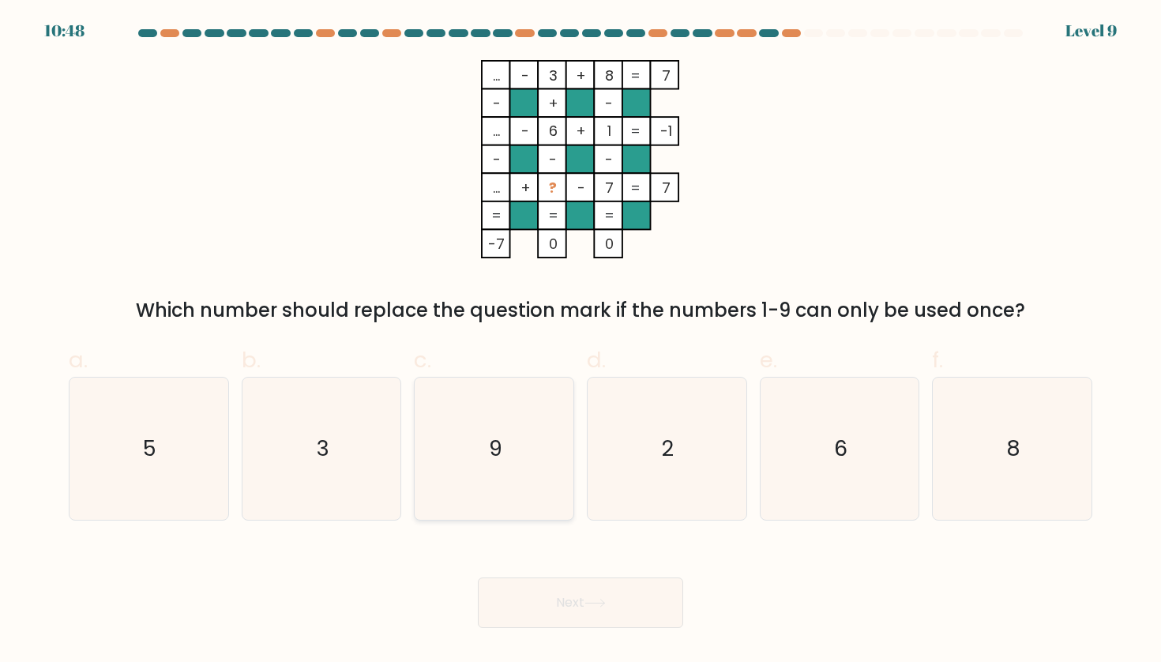
click at [499, 487] on icon "9" at bounding box center [494, 448] width 142 height 142
click at [580, 341] on input "c. 9" at bounding box center [580, 336] width 1 height 10
radio input "true"
click at [575, 594] on button "Next" at bounding box center [580, 602] width 205 height 51
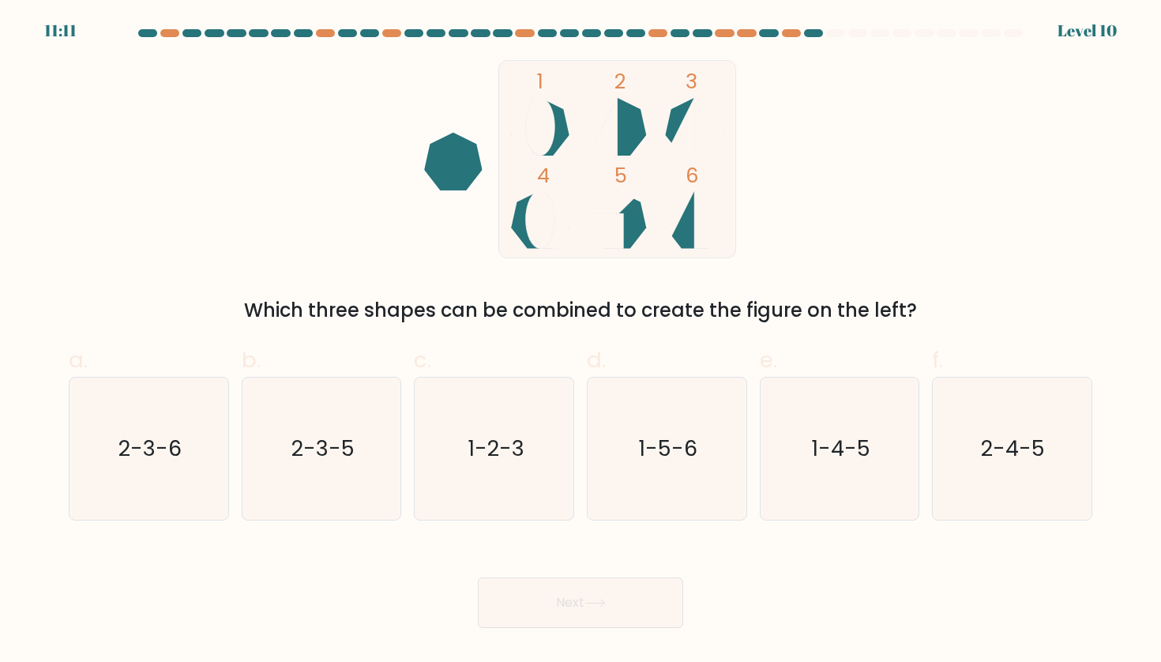
click at [524, 222] on icon at bounding box center [541, 219] width 58 height 58
click at [118, 440] on icon "2-3-6" at bounding box center [148, 448] width 142 height 142
click at [580, 341] on input "a. 2-3-6" at bounding box center [580, 336] width 1 height 10
radio input "true"
click at [522, 581] on button "Next" at bounding box center [580, 602] width 205 height 51
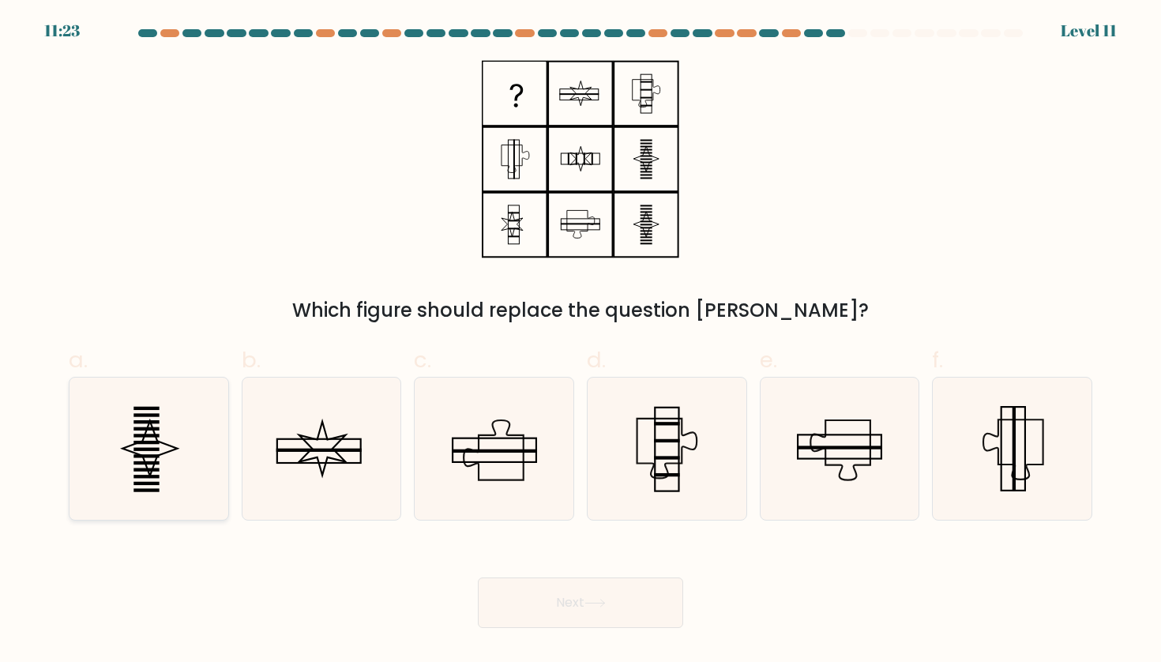
click at [174, 438] on icon at bounding box center [148, 448] width 142 height 142
click at [580, 341] on input "a." at bounding box center [580, 336] width 1 height 10
radio input "true"
click at [622, 606] on button "Next" at bounding box center [580, 602] width 205 height 51
